Goal: Browse casually

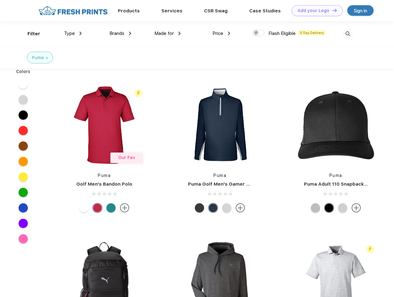
click at [315, 11] on link "Add your Logo Design Tool" at bounding box center [317, 10] width 51 height 11
click at [0, 0] on div "Design Tool" at bounding box center [0, 0] width 0 height 0
click at [332, 10] on link "Add your Logo Design Tool" at bounding box center [317, 10] width 51 height 11
click at [30, 34] on div "Filter" at bounding box center [34, 33] width 13 height 7
click at [73, 33] on span "Type" at bounding box center [69, 34] width 11 height 6
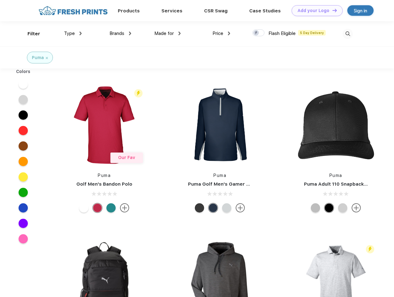
click at [120, 33] on span "Brands" at bounding box center [116, 34] width 15 height 6
click at [168, 33] on span "Made for" at bounding box center [163, 34] width 19 height 6
click at [221, 33] on span "Price" at bounding box center [217, 34] width 11 height 6
click at [258, 33] on div at bounding box center [258, 32] width 12 height 7
click at [256, 33] on input "checkbox" at bounding box center [254, 31] width 4 height 4
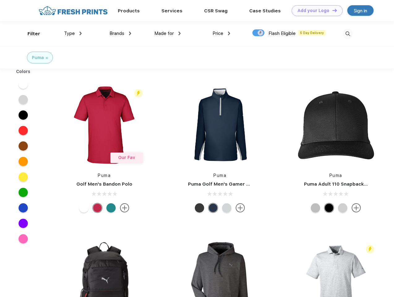
click at [347, 34] on img at bounding box center [348, 34] width 10 height 10
